Goal: Information Seeking & Learning: Check status

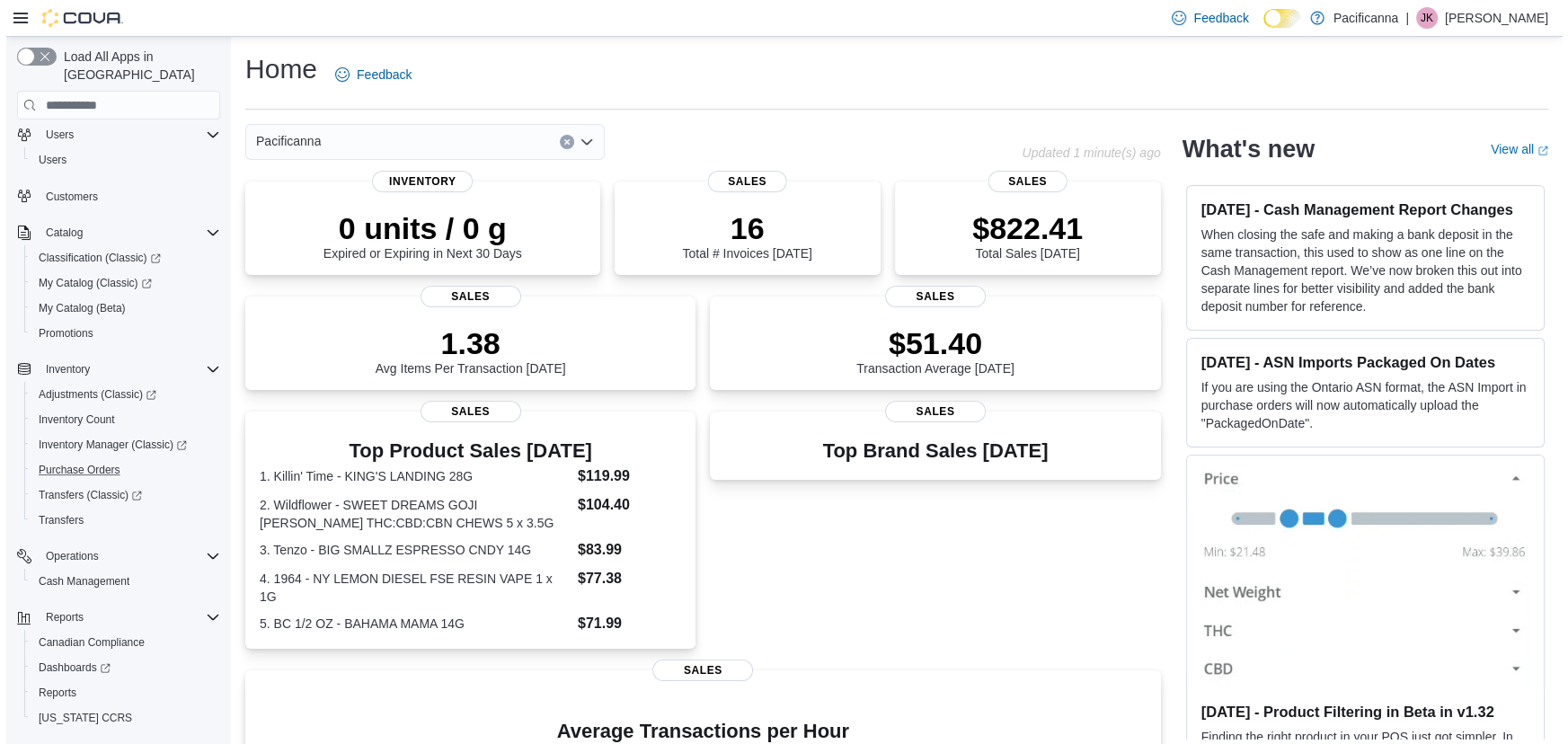
scroll to position [72, 0]
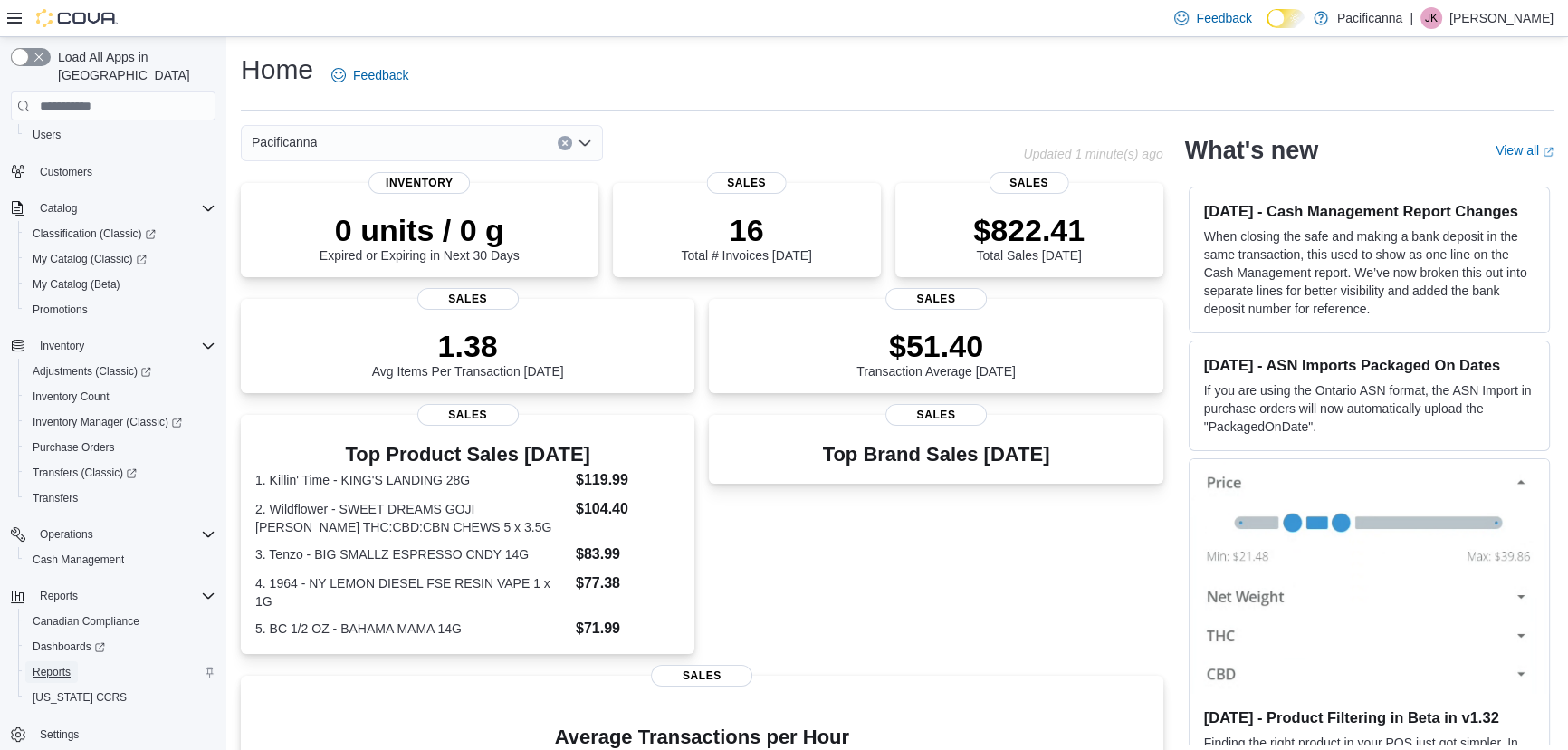
click at [49, 661] on span "Reports" at bounding box center [52, 671] width 38 height 22
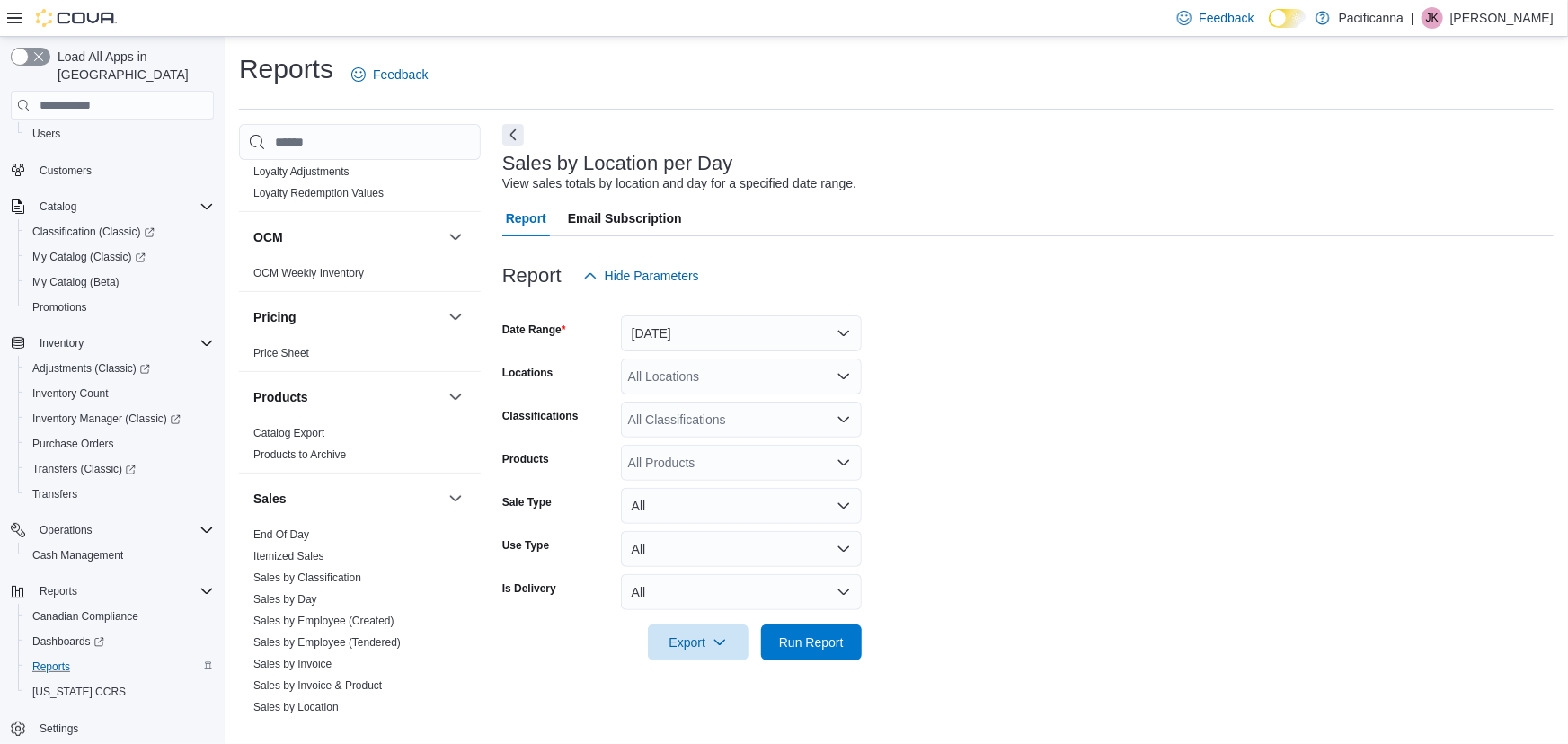
scroll to position [898, 0]
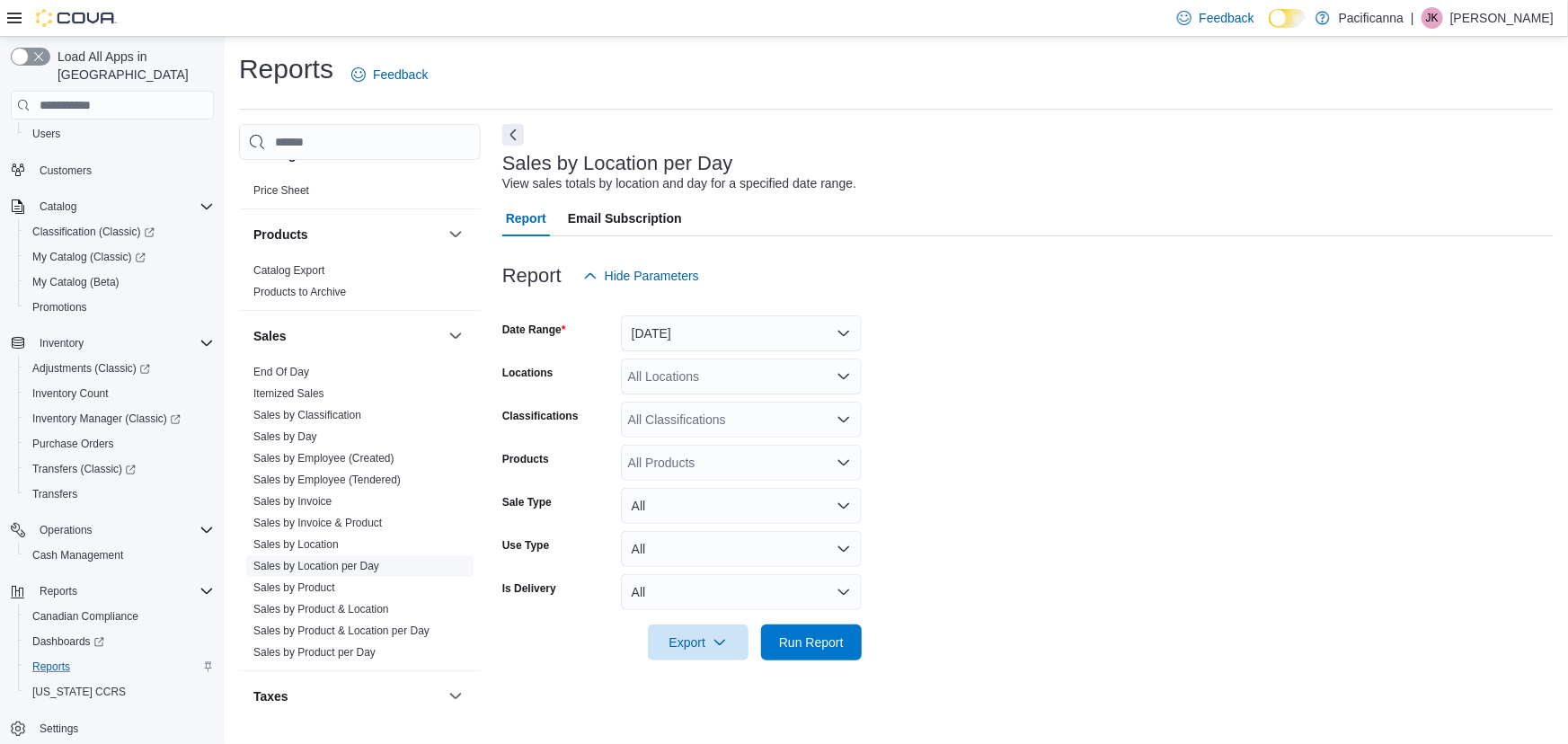
click at [333, 562] on link "Sales by Location per Day" at bounding box center [316, 565] width 126 height 12
click at [792, 332] on button "Yesterday" at bounding box center [742, 333] width 241 height 36
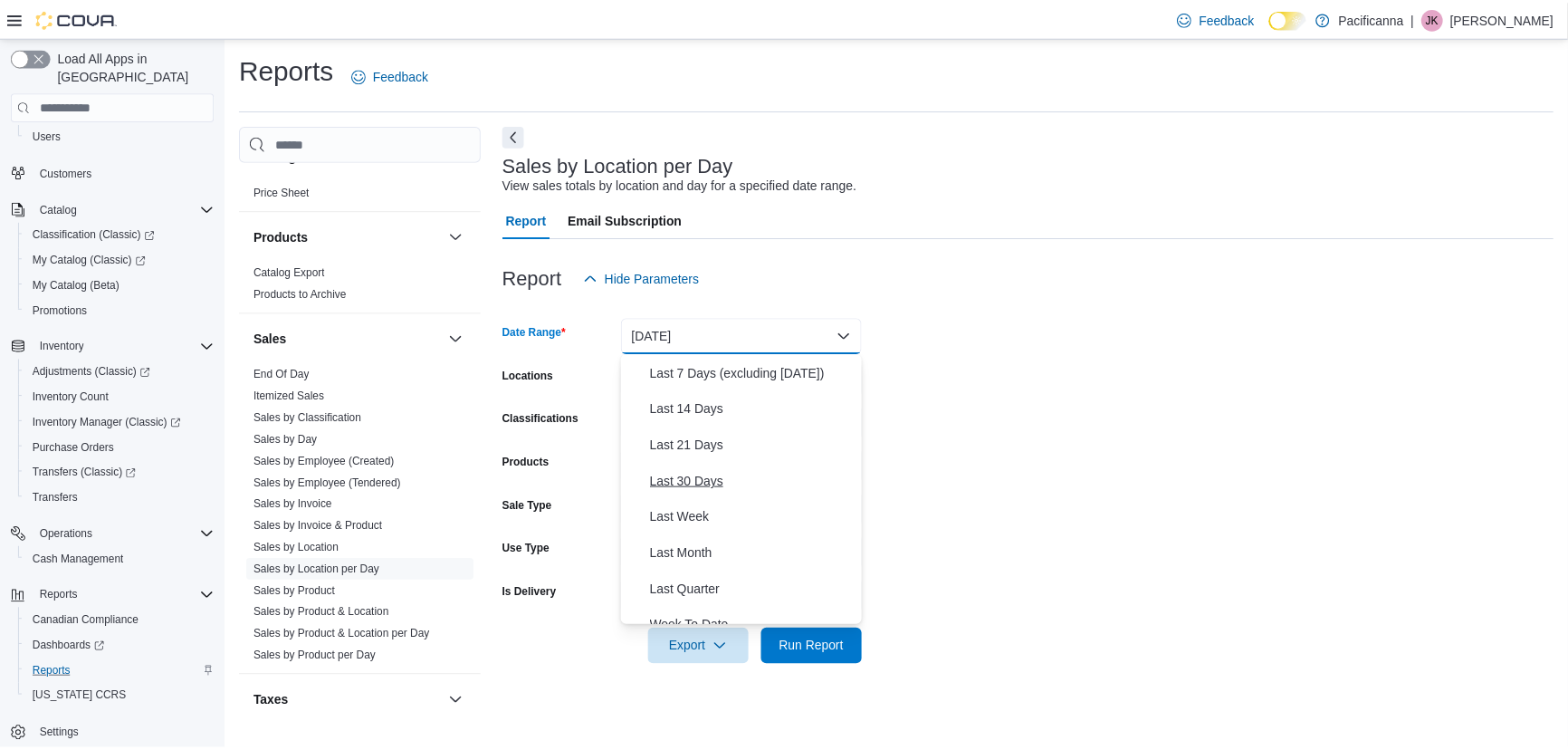
scroll to position [164, 0]
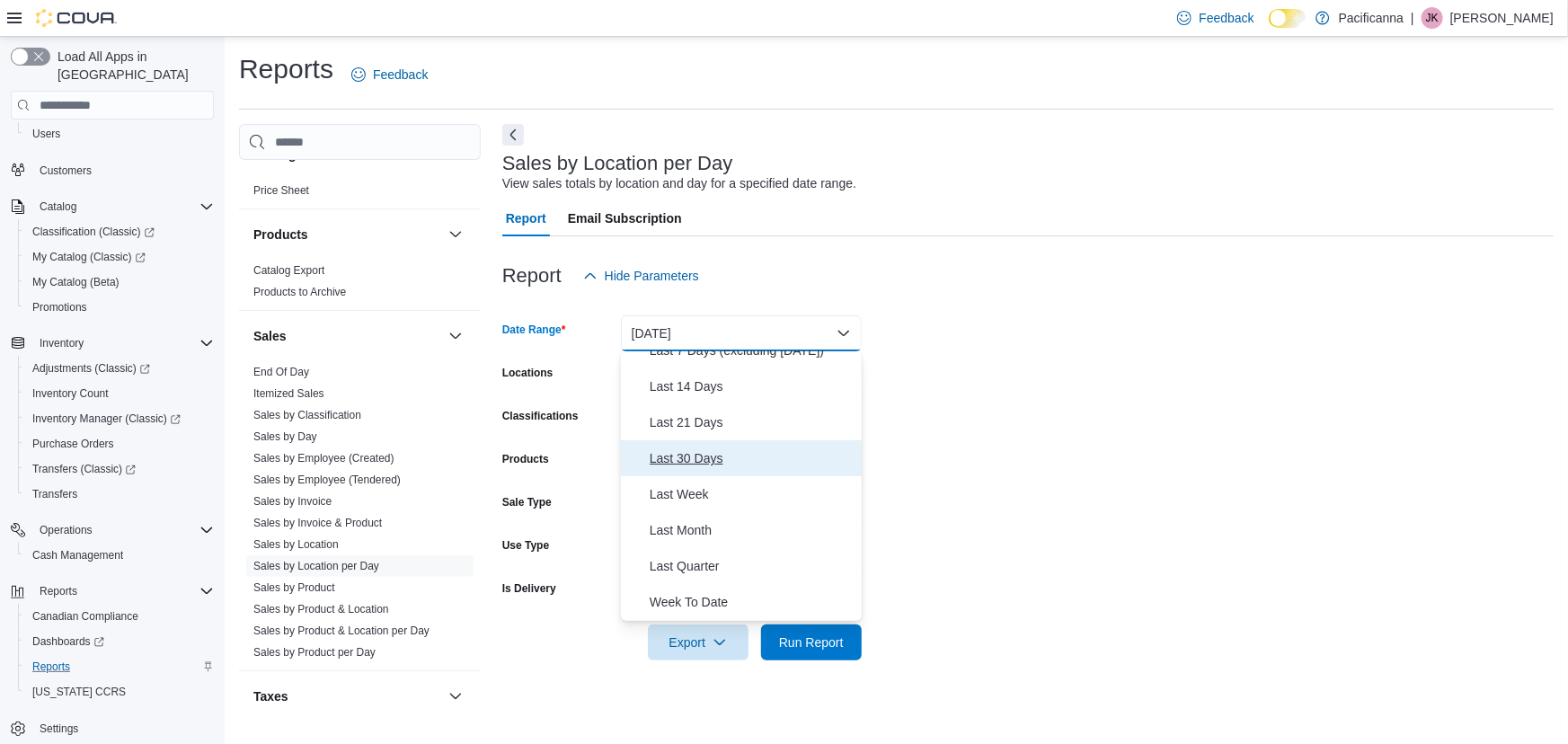
click at [703, 465] on span "Last 30 Days" at bounding box center [752, 458] width 205 height 21
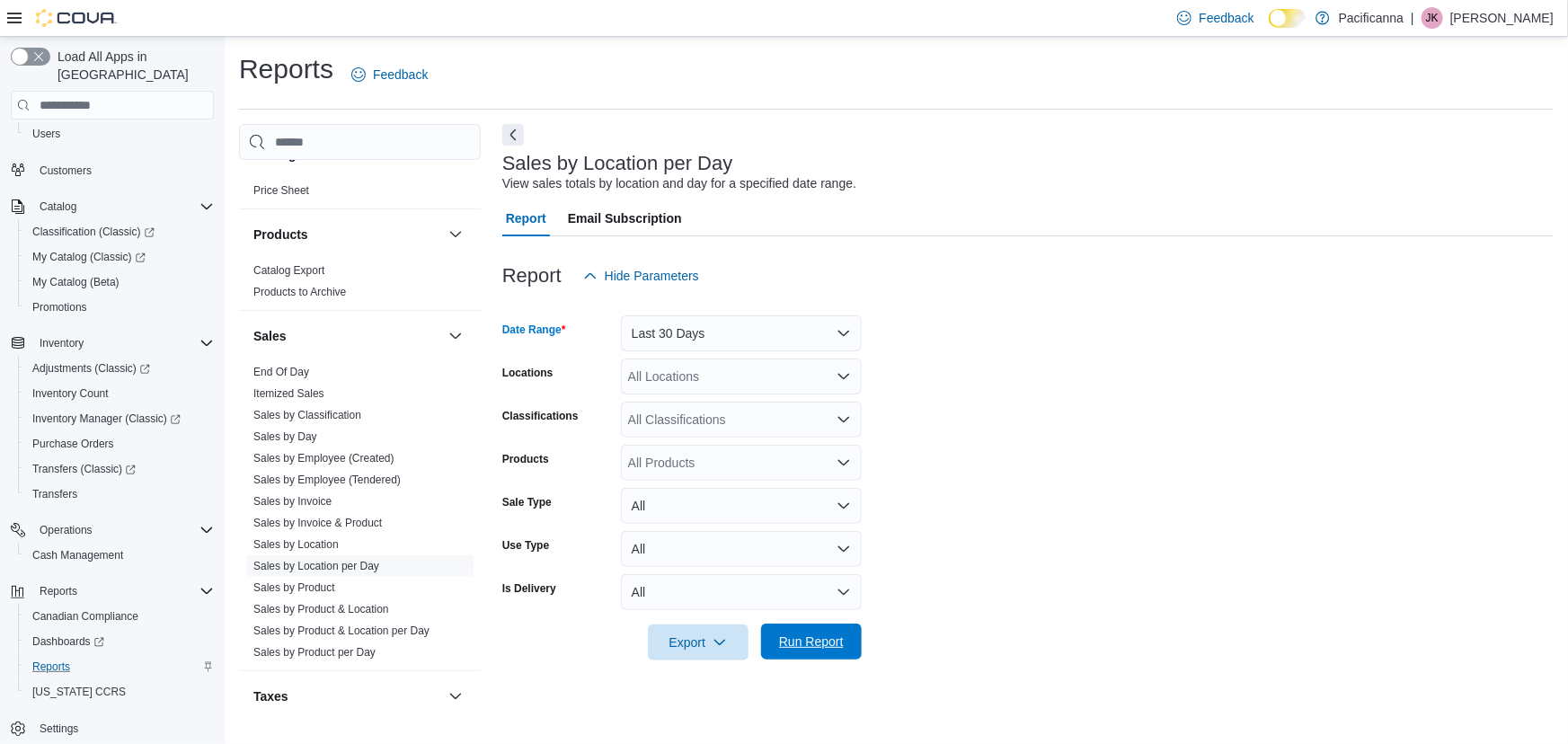
click at [798, 644] on span "Run Report" at bounding box center [811, 641] width 64 height 18
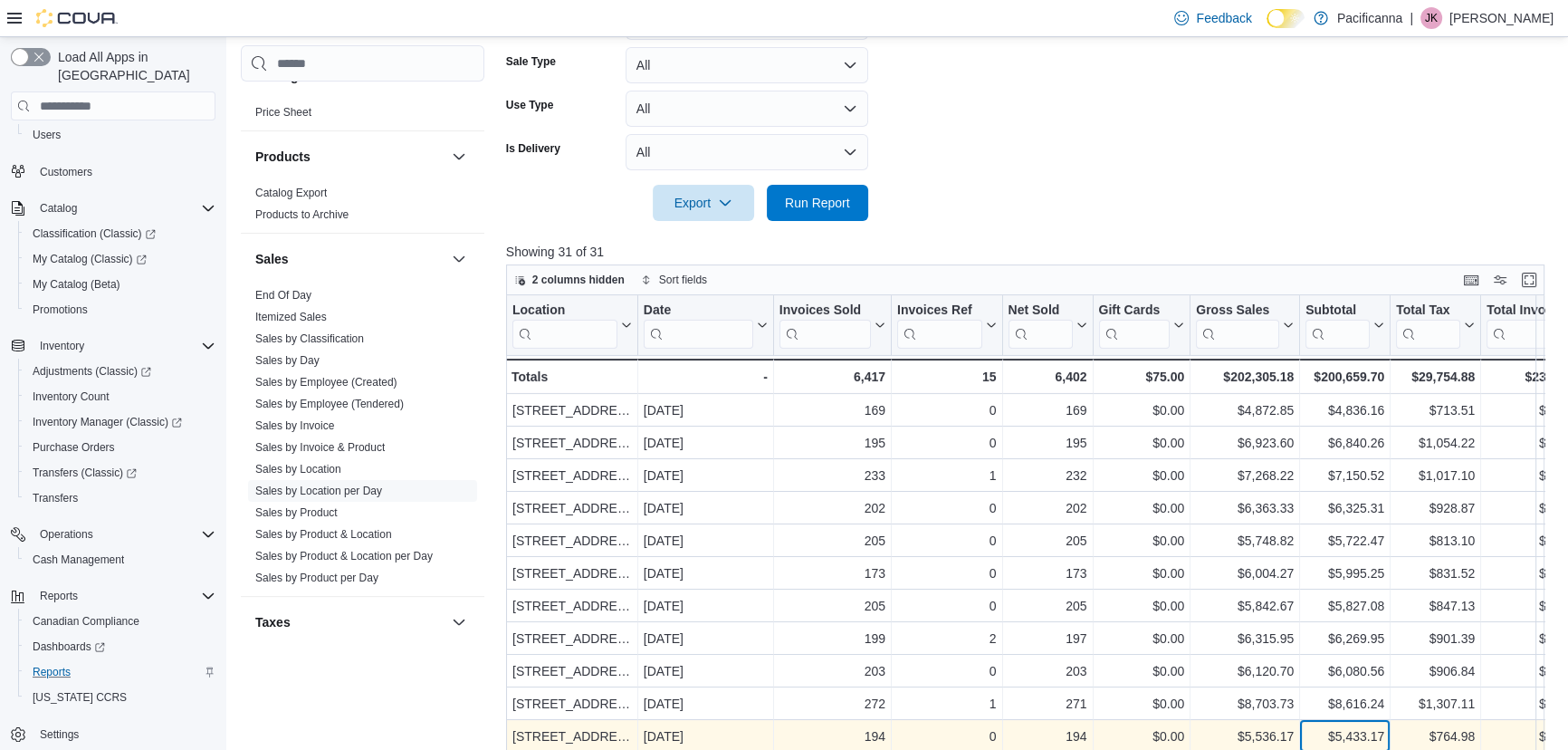
click at [1351, 729] on div "$5,433.17" at bounding box center [1344, 737] width 79 height 22
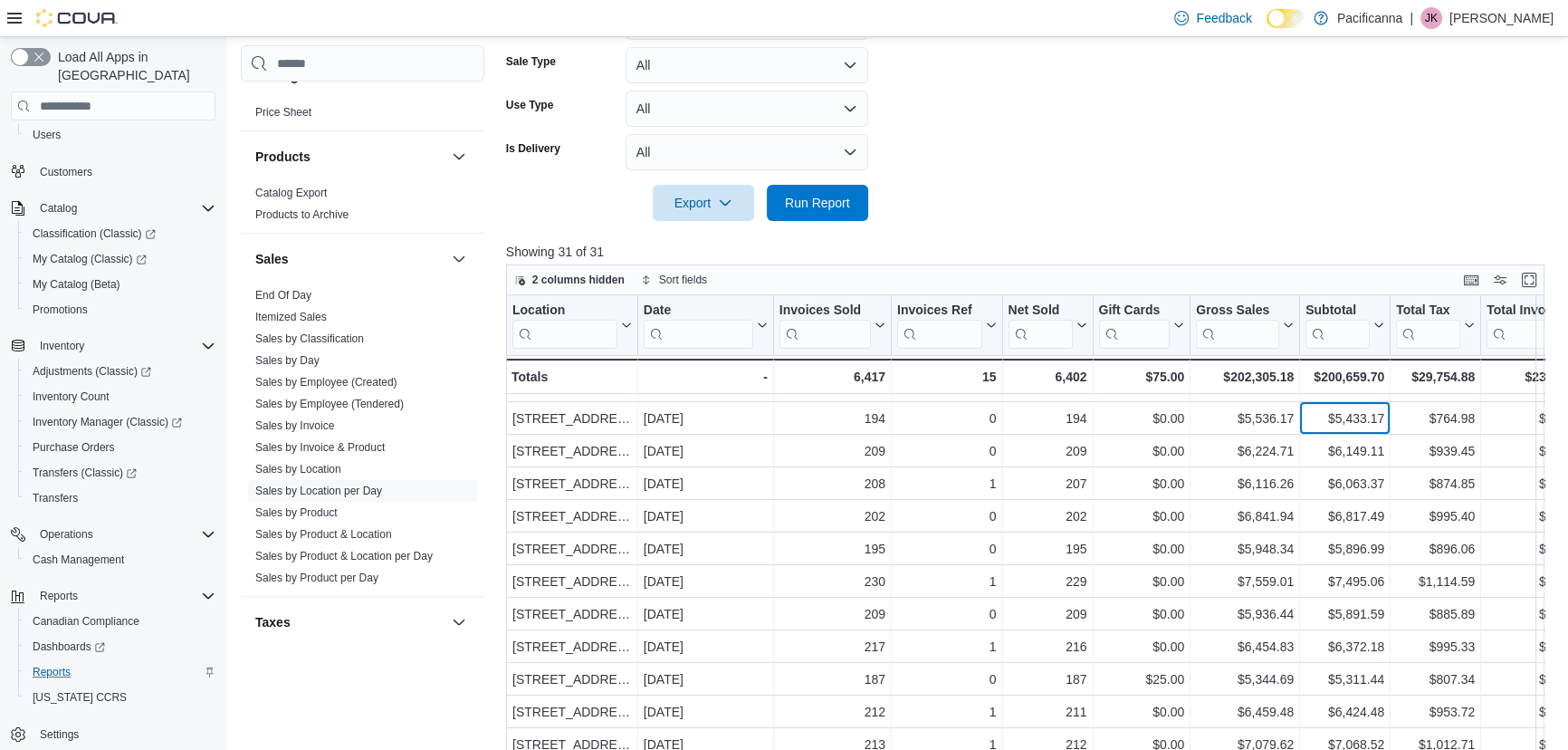
scroll to position [329, 0]
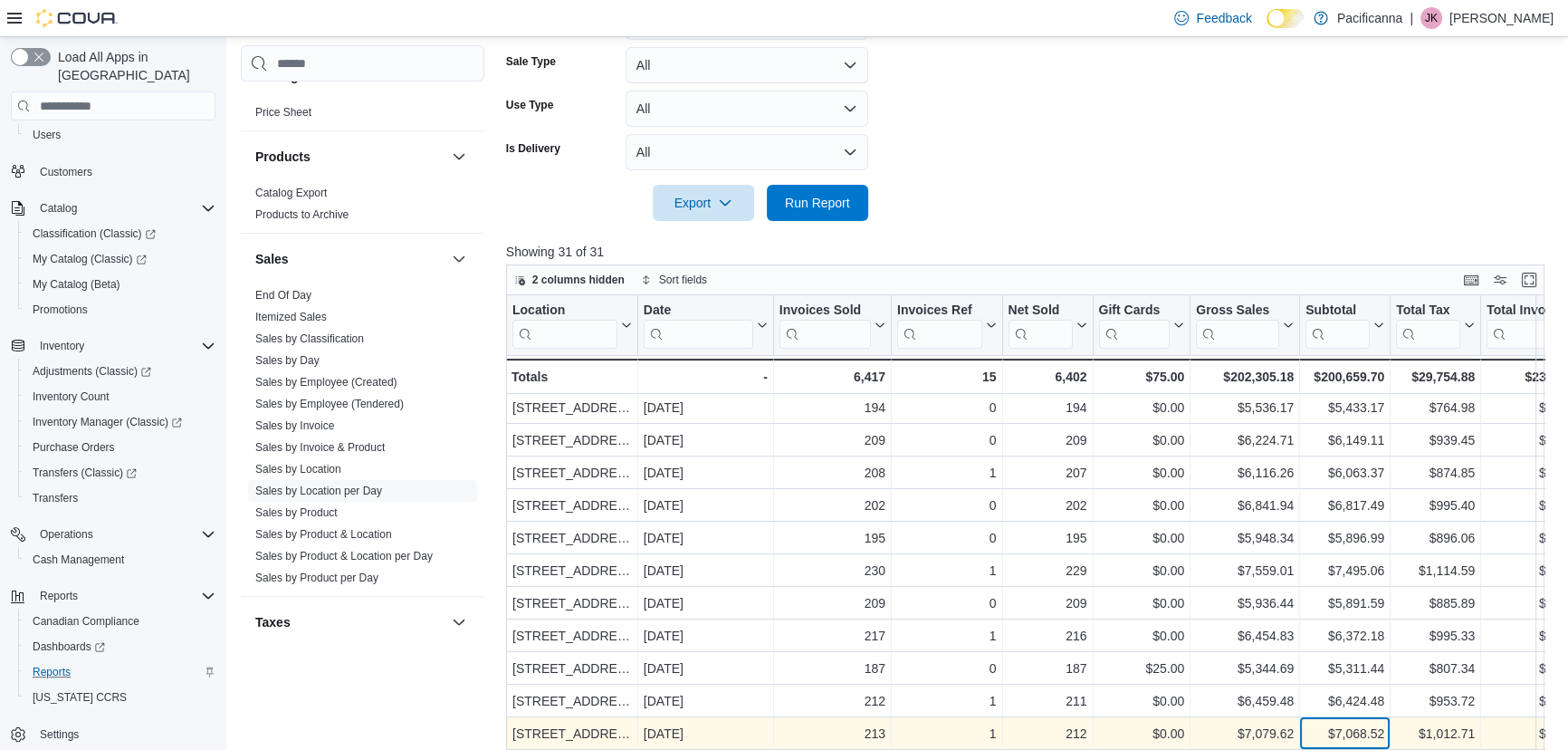
click at [1354, 725] on div "$7,068.52" at bounding box center [1344, 734] width 79 height 22
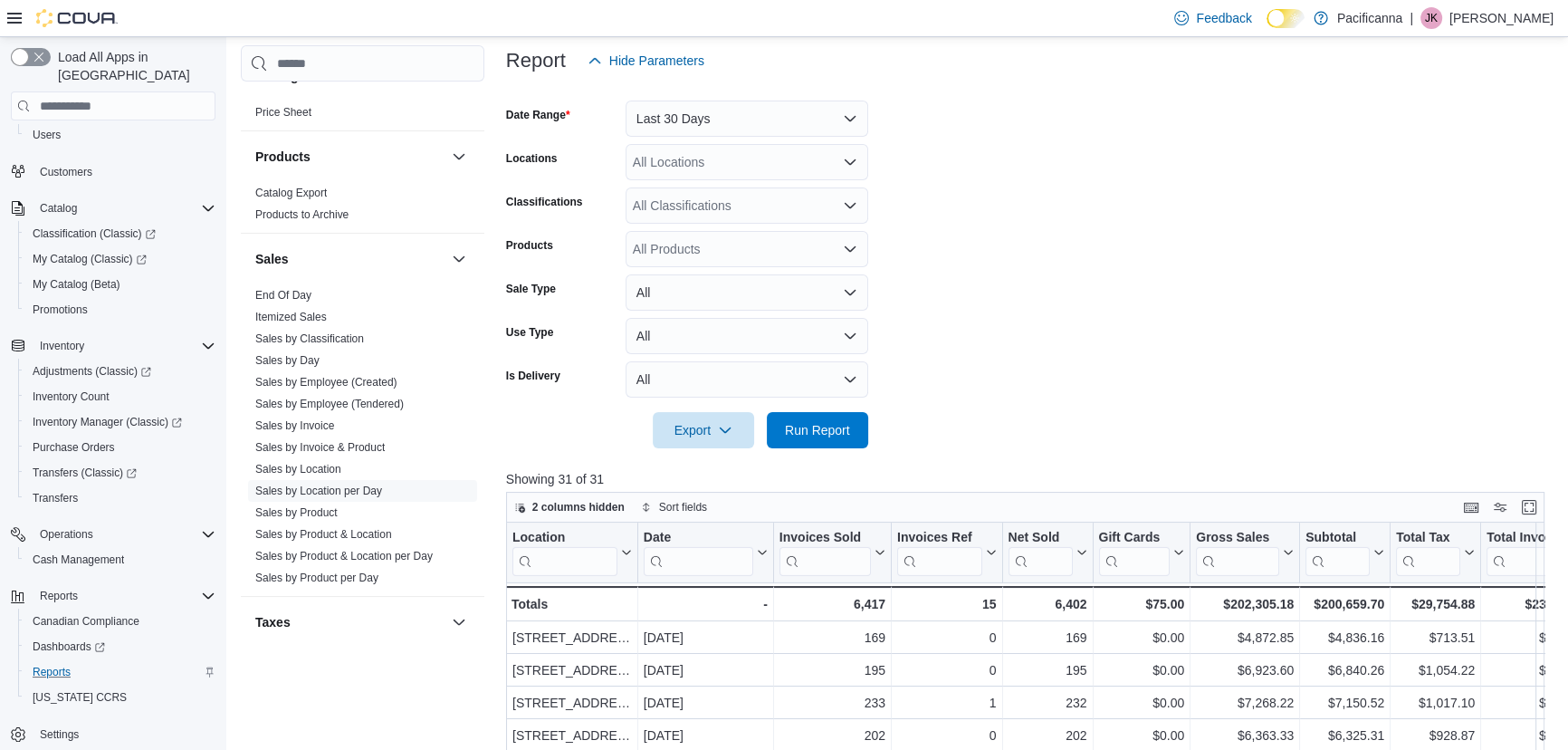
scroll to position [80, 0]
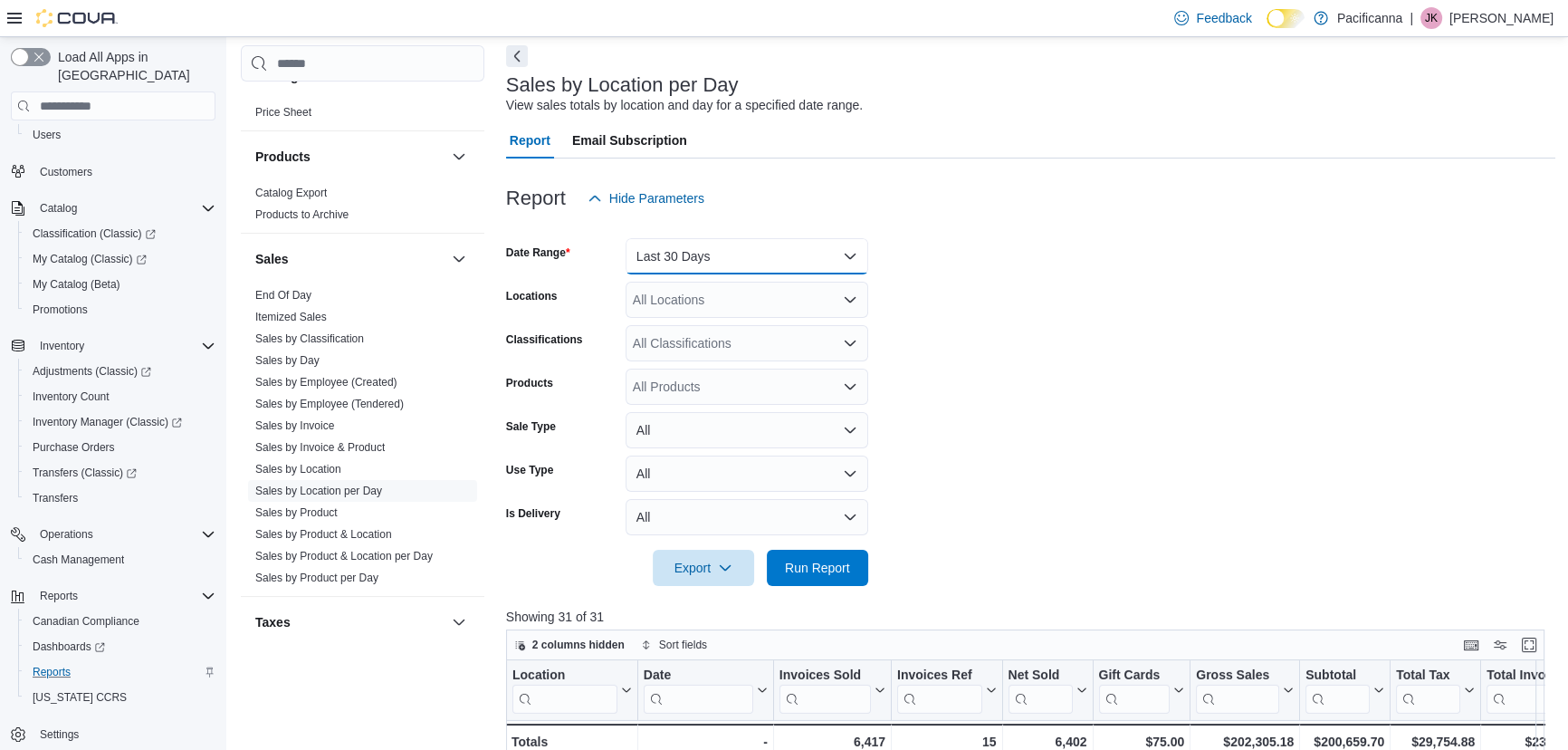
click at [764, 259] on button "Last 30 Days" at bounding box center [747, 256] width 242 height 37
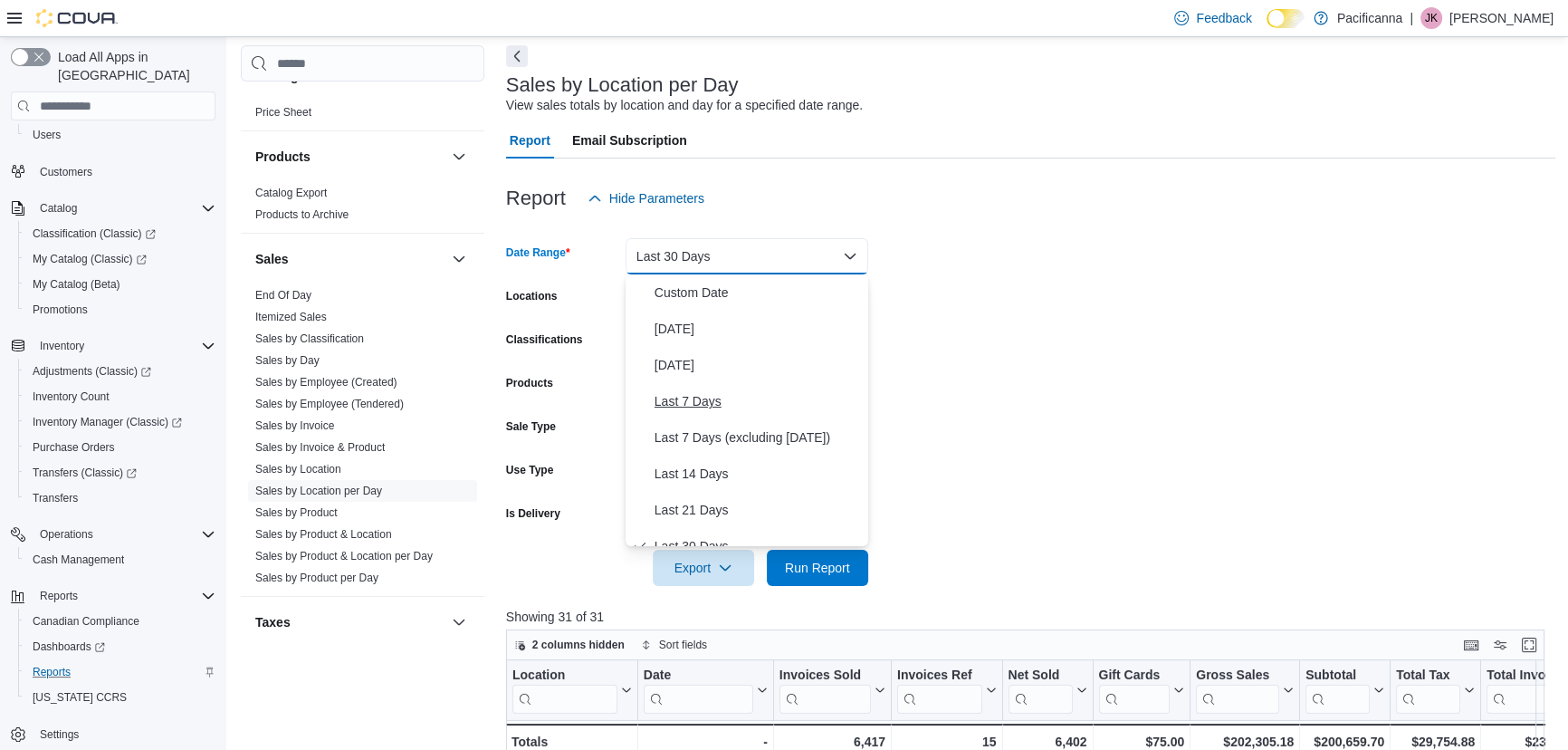
scroll to position [18, 0]
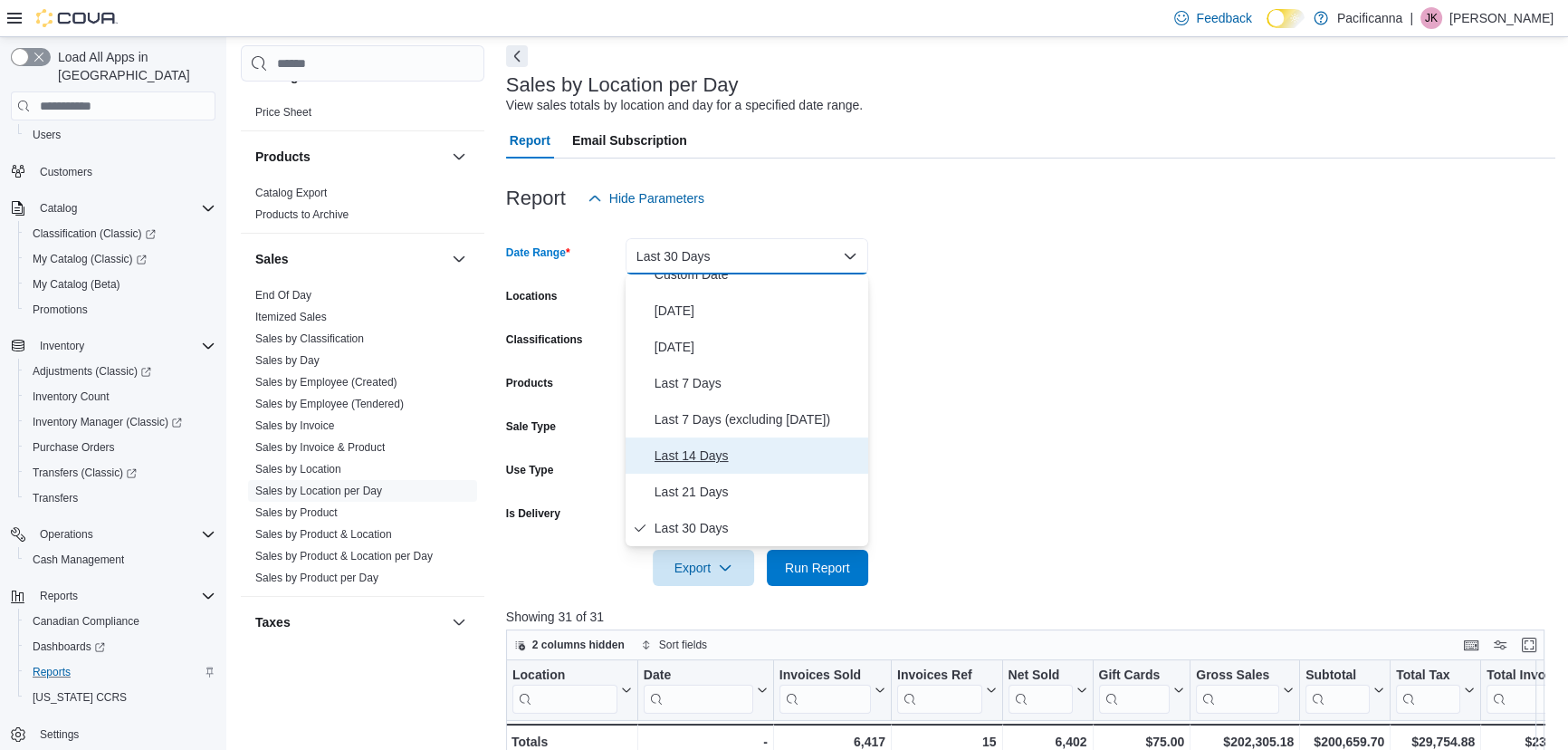
click at [705, 463] on span "Last 14 Days" at bounding box center [757, 455] width 207 height 22
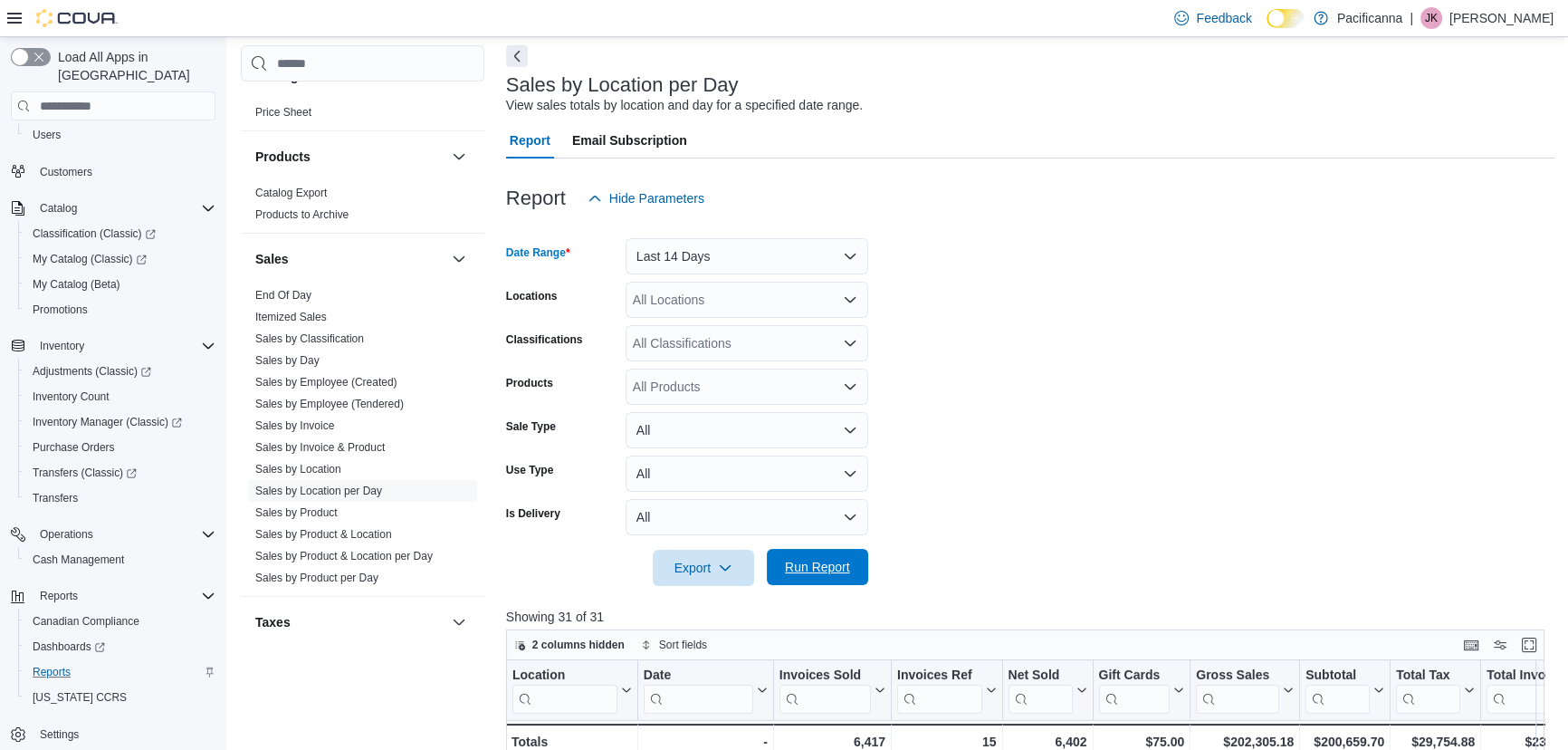
click at [802, 578] on span "Run Report" at bounding box center [817, 567] width 80 height 37
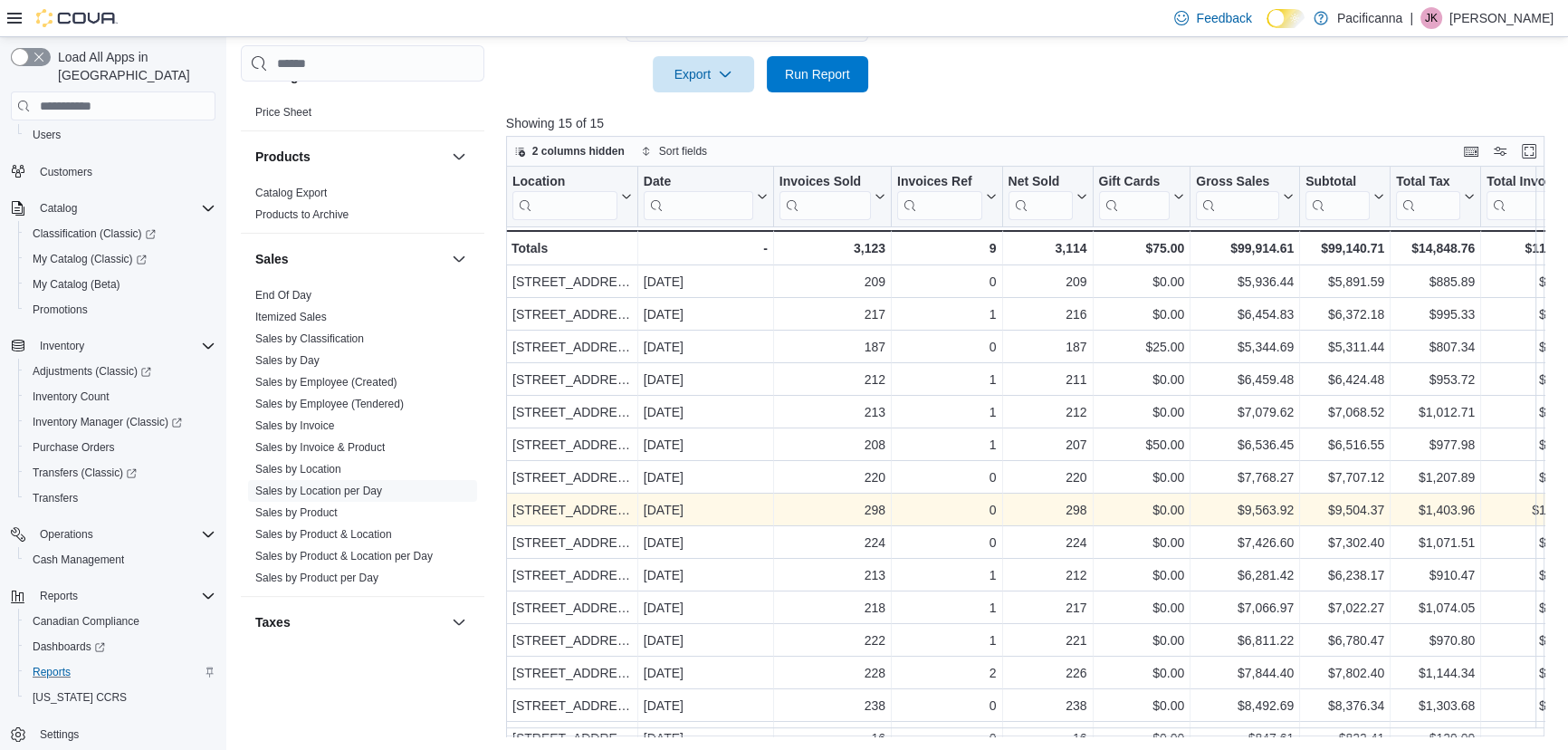
scroll to position [26, 0]
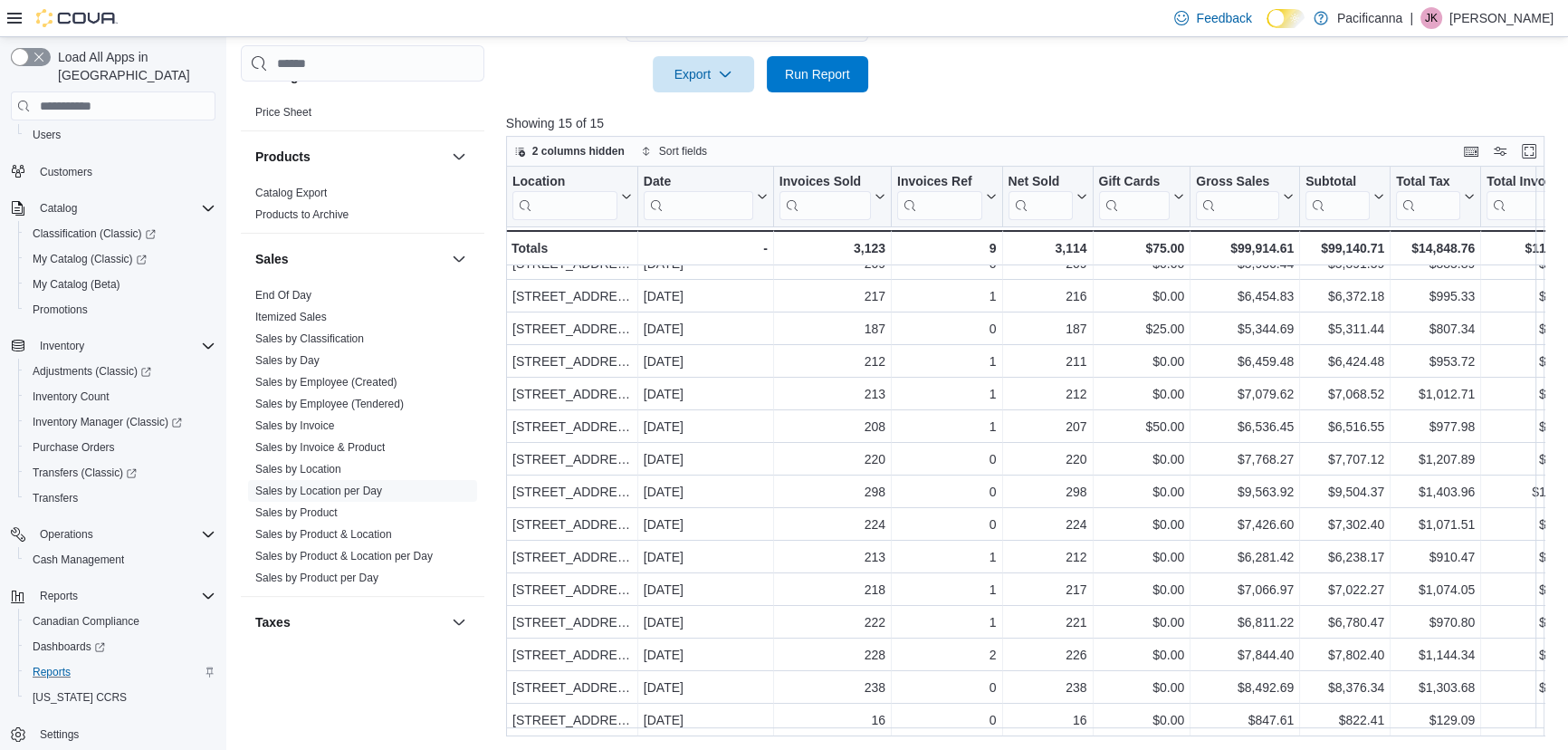
click at [582, 99] on div at bounding box center [1031, 102] width 1049 height 22
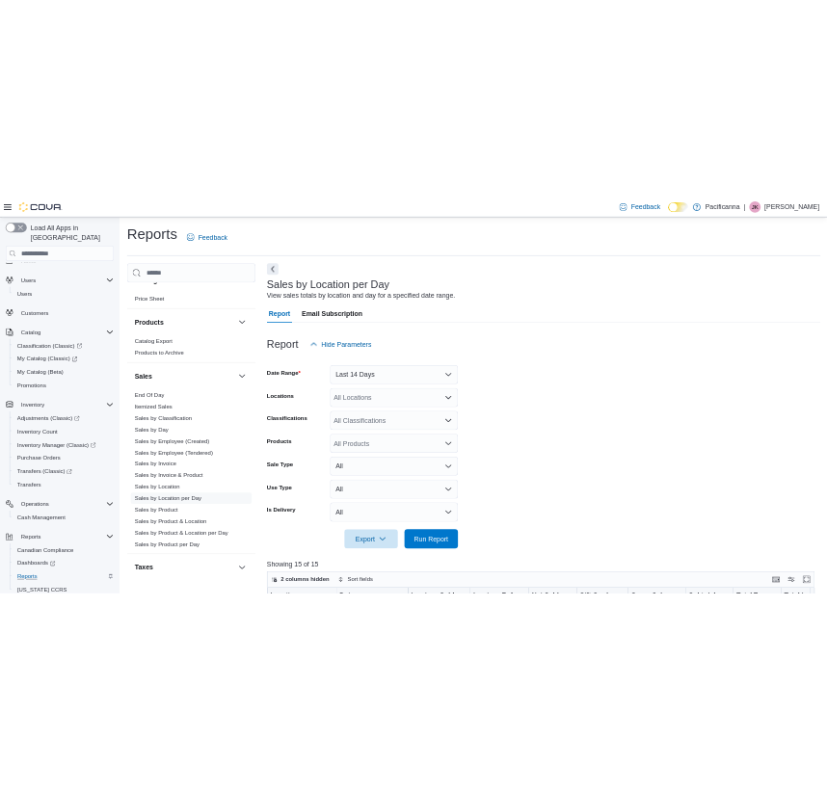
scroll to position [0, 0]
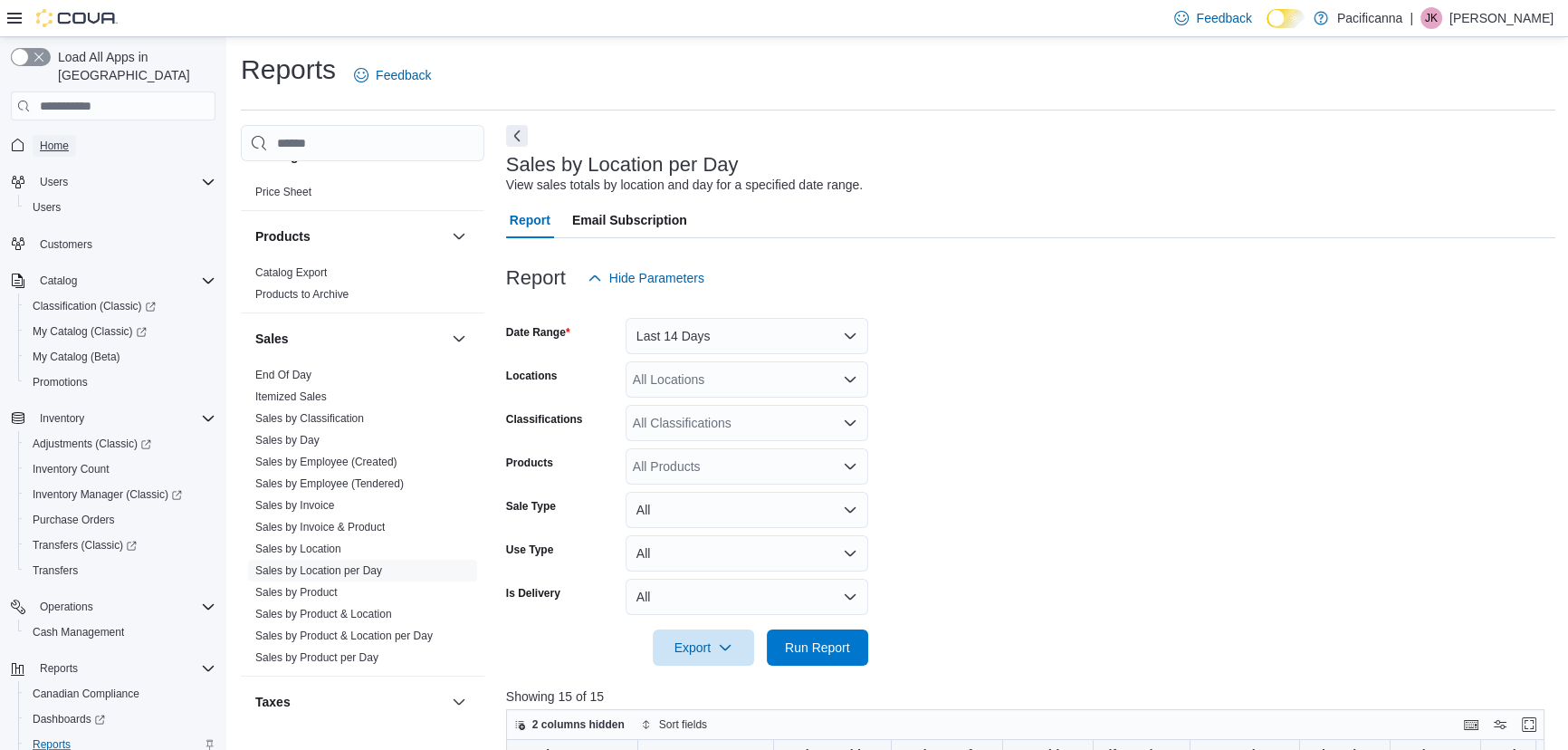
click at [64, 138] on span "Home" at bounding box center [54, 145] width 29 height 14
